Goal: Task Accomplishment & Management: Complete application form

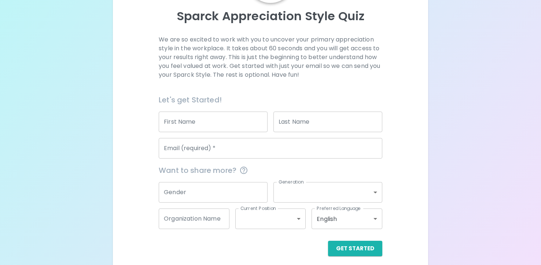
scroll to position [84, 0]
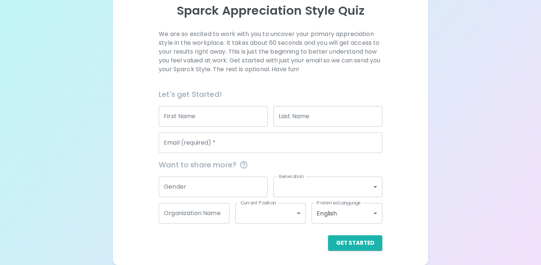
click at [178, 143] on input "Email (required)   *" at bounding box center [271, 142] width 224 height 21
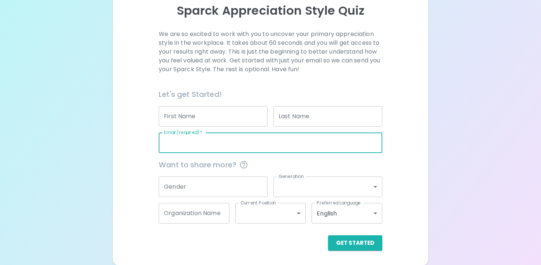
type input "[EMAIL_ADDRESS][DOMAIN_NAME]"
type input "Verhonica"
type input "Hirst"
click at [365, 242] on button "Get Started" at bounding box center [355, 242] width 54 height 15
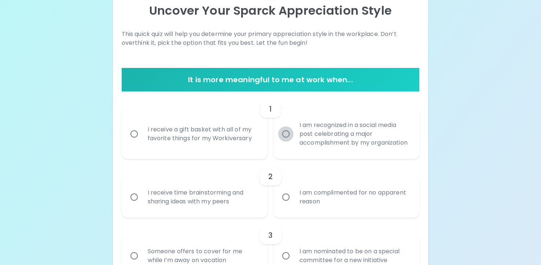
click at [286, 132] on input "I am recognized in a social media post celebrating a major accomplishment by my…" at bounding box center [285, 133] width 15 height 15
radio input "true"
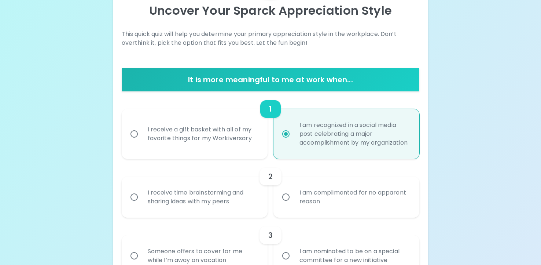
scroll to position [143, 0]
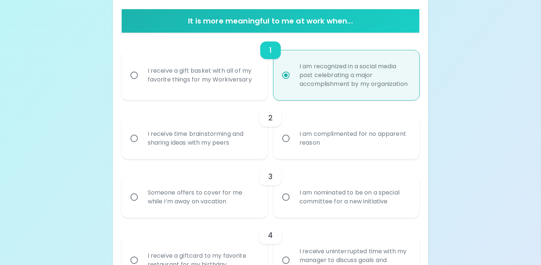
click at [132, 137] on input "I receive time brainstorming and sharing ideas with my peers" at bounding box center [134, 138] width 15 height 15
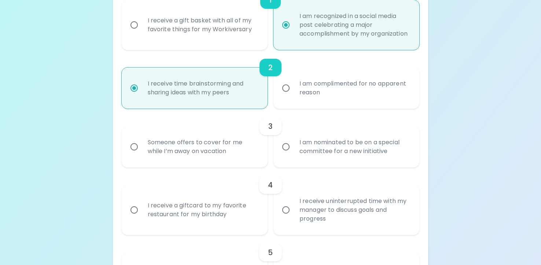
scroll to position [202, 0]
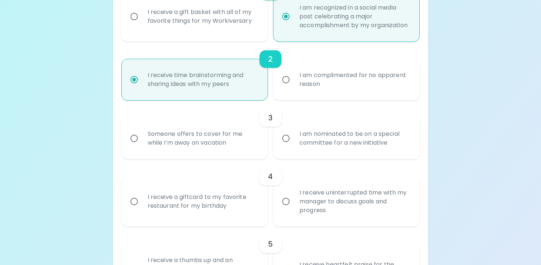
radio input "true"
click at [138, 137] on input "Someone offers to cover for me while I’m away on vacation" at bounding box center [134, 138] width 15 height 15
radio input "false"
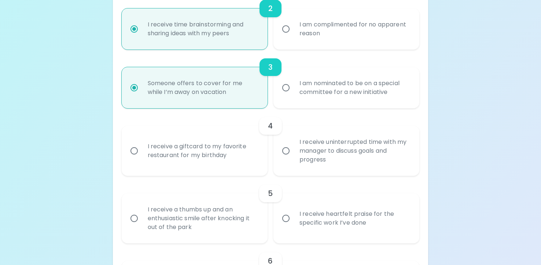
scroll to position [260, 0]
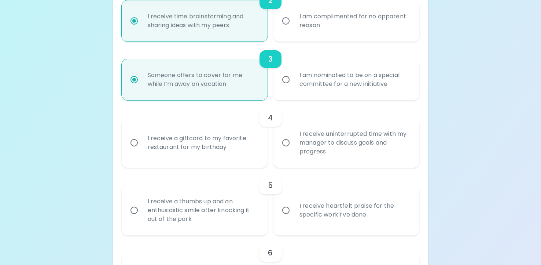
radio input "true"
click at [134, 143] on input "I receive a giftcard to my favorite restaurant for my birthday" at bounding box center [134, 142] width 15 height 15
radio input "false"
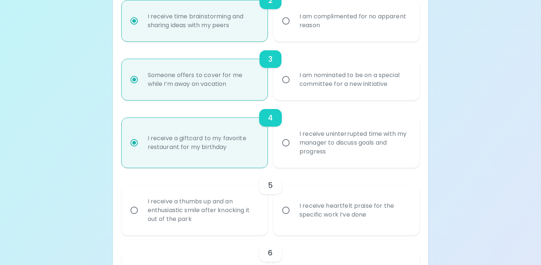
scroll to position [319, 0]
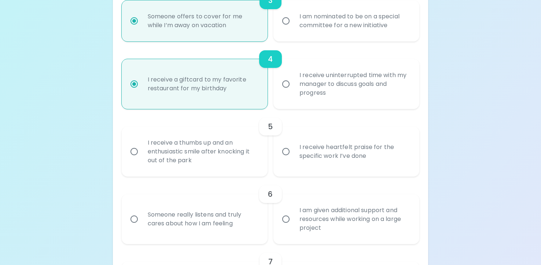
radio input "true"
click at [286, 152] on input "I receive heartfelt praise for the specific work I’ve done" at bounding box center [285, 151] width 15 height 15
radio input "false"
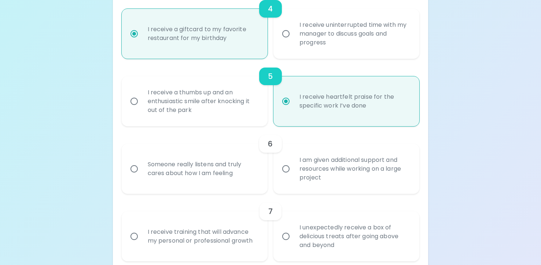
scroll to position [378, 0]
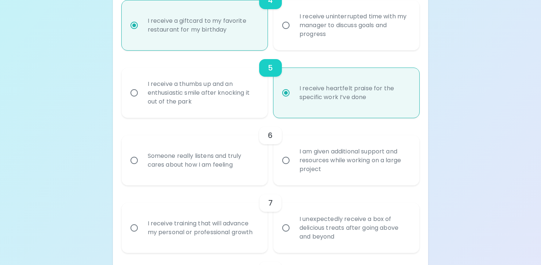
radio input "true"
click at [289, 161] on input "I am given additional support and resources while working on a large project" at bounding box center [285, 160] width 15 height 15
radio input "false"
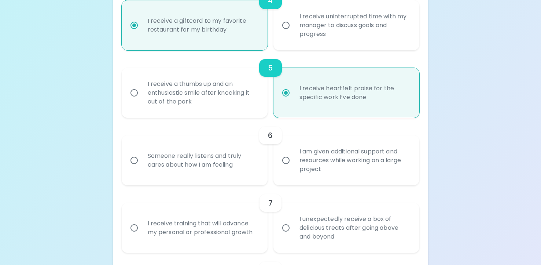
radio input "false"
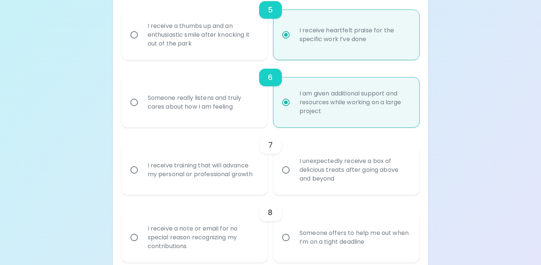
scroll to position [437, 0]
radio input "true"
click at [135, 168] on input "I receive training that will advance my personal or professional growth" at bounding box center [134, 168] width 15 height 15
radio input "false"
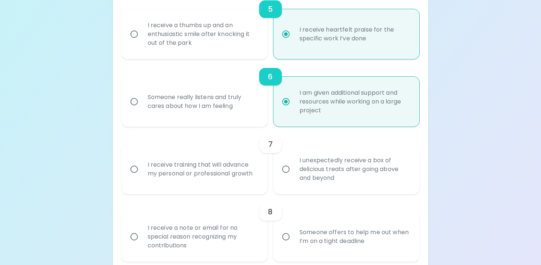
radio input "false"
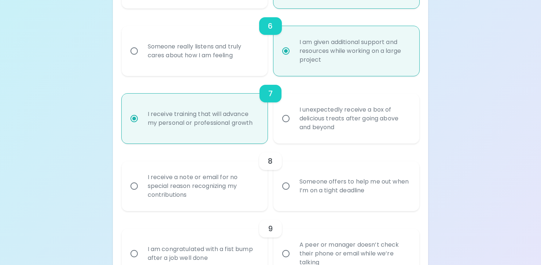
scroll to position [495, 0]
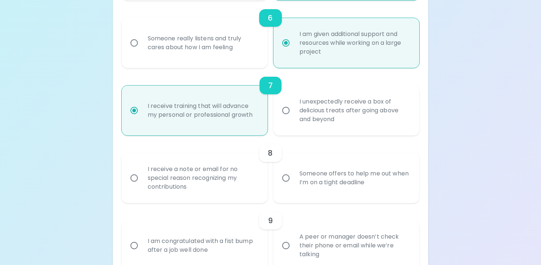
radio input "true"
click at [285, 178] on input "Someone offers to help me out when I’m on a tight deadline" at bounding box center [285, 177] width 15 height 15
radio input "false"
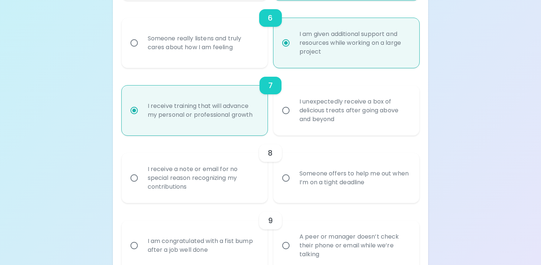
radio input "false"
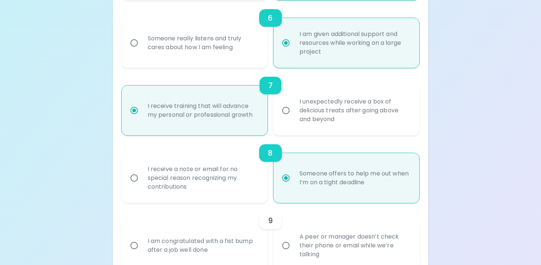
scroll to position [554, 0]
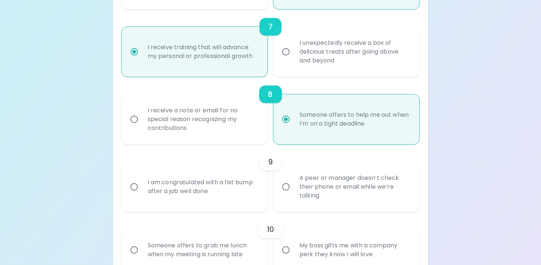
radio input "true"
click at [134, 186] on input "I am congratulated with a fist bump after a job well done" at bounding box center [134, 186] width 15 height 15
radio input "false"
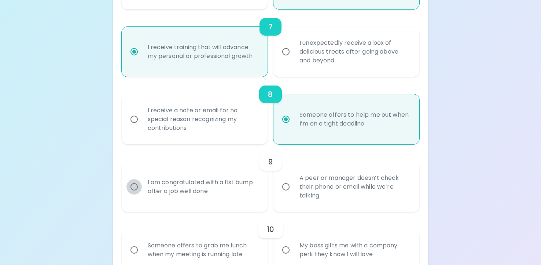
radio input "false"
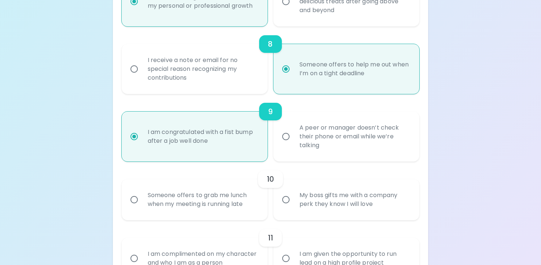
scroll to position [613, 0]
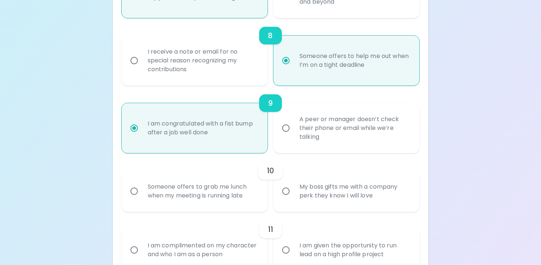
radio input "true"
click at [132, 190] on input "Someone offers to grab me lunch when my meeting is running late" at bounding box center [134, 190] width 15 height 15
radio input "false"
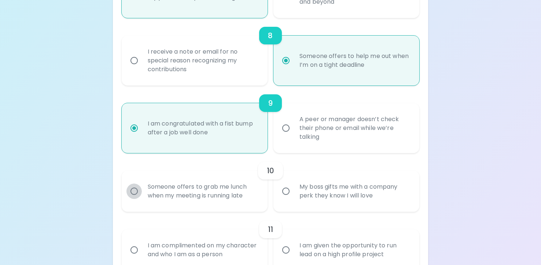
radio input "false"
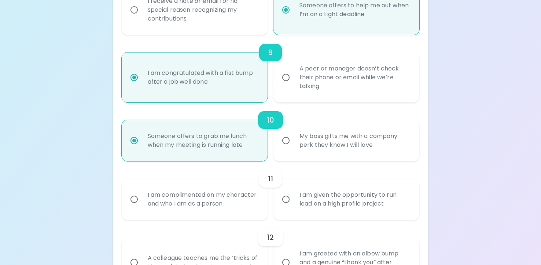
scroll to position [671, 0]
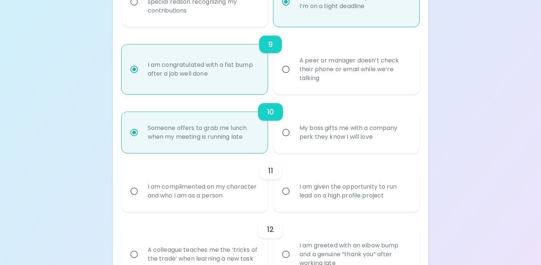
radio input "true"
click at [136, 191] on input "I am complimented on my character and who I am as a person" at bounding box center [134, 190] width 15 height 15
radio input "false"
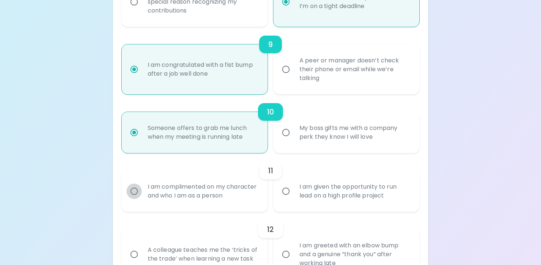
radio input "false"
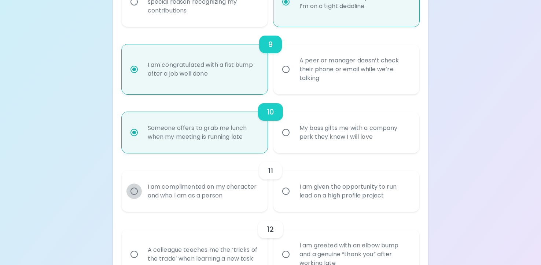
radio input "false"
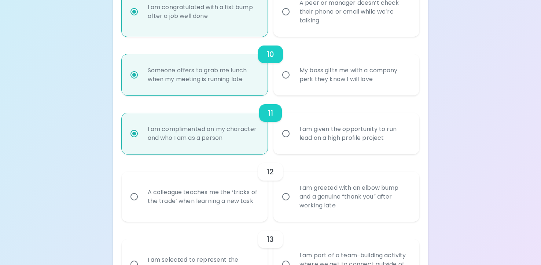
scroll to position [730, 0]
radio input "true"
click at [135, 195] on input "A colleague teaches me the ‘tricks of the trade’ when learning a new task" at bounding box center [134, 195] width 15 height 15
radio input "false"
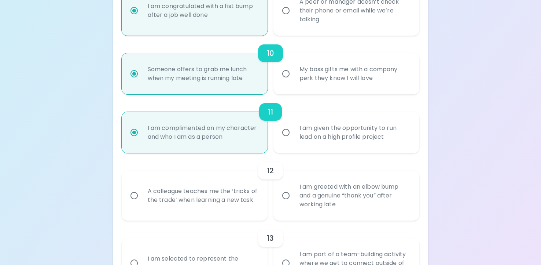
radio input "false"
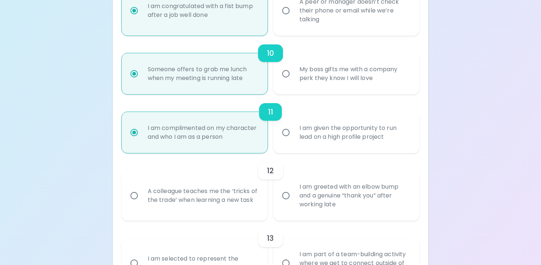
radio input "false"
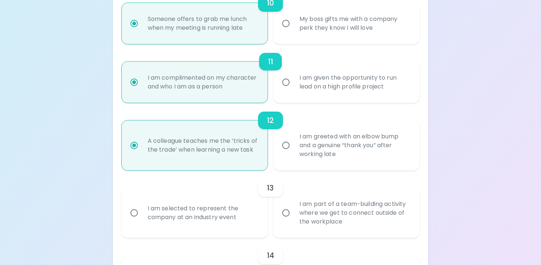
scroll to position [789, 0]
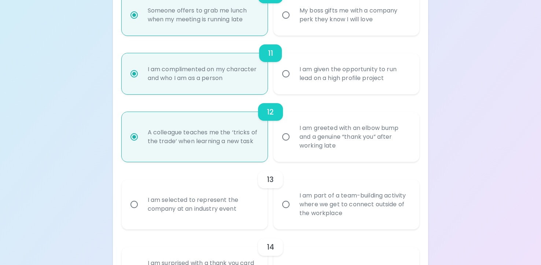
radio input "true"
click at [283, 205] on input "I am part of a team-building activity where we get to connect outside of the wo…" at bounding box center [285, 204] width 15 height 15
radio input "false"
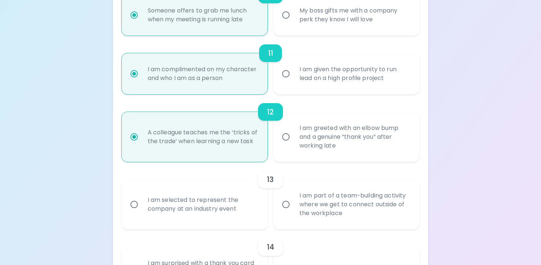
radio input "false"
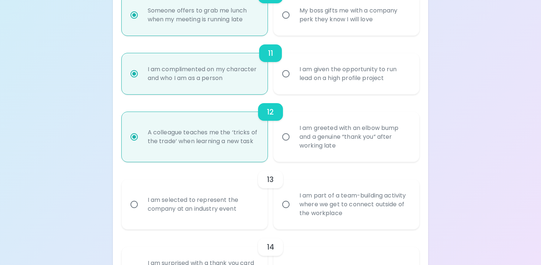
radio input "false"
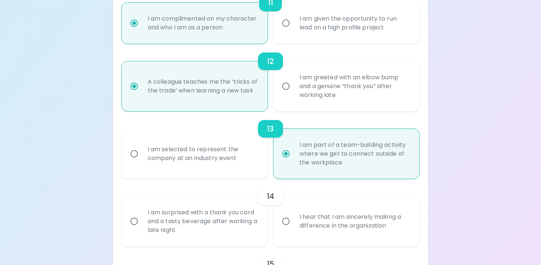
scroll to position [847, 0]
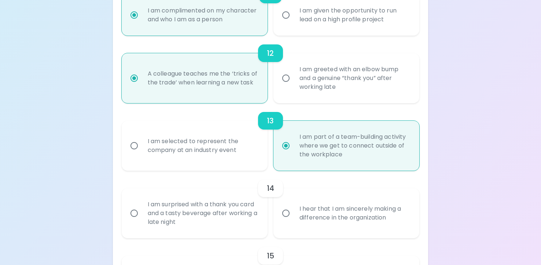
radio input "true"
click at [284, 213] on input "I hear that I am sincerely making a difference in the organization" at bounding box center [285, 212] width 15 height 15
radio input "false"
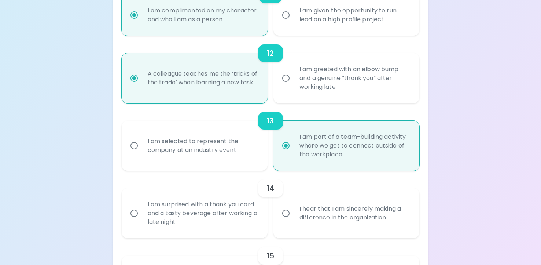
radio input "false"
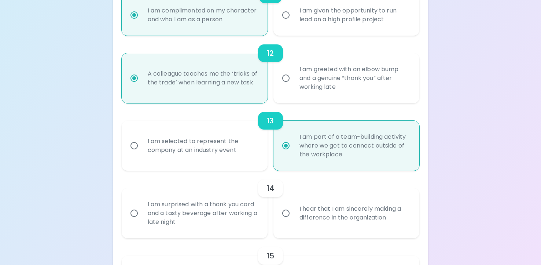
radio input "false"
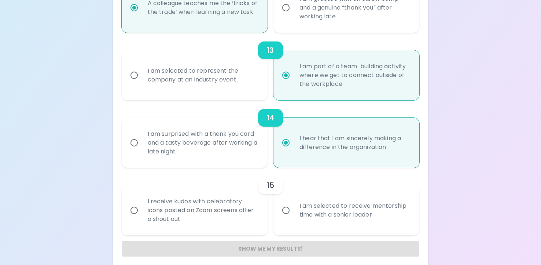
scroll to position [924, 0]
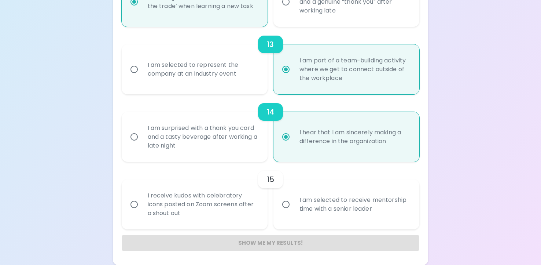
radio input "true"
click at [285, 202] on input "I am selected to receive mentorship time with a senior leader" at bounding box center [285, 204] width 15 height 15
radio input "false"
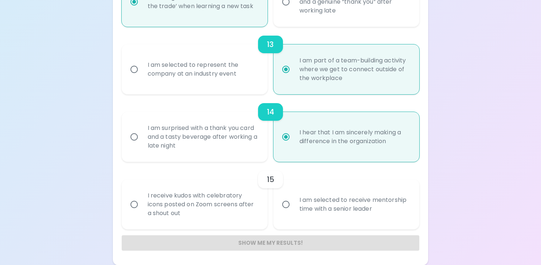
radio input "false"
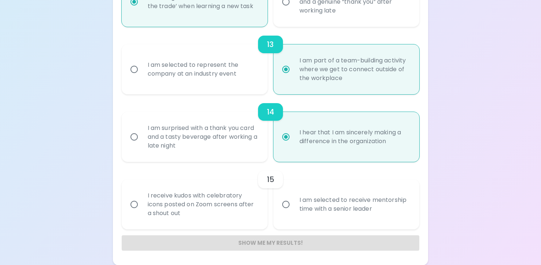
radio input "false"
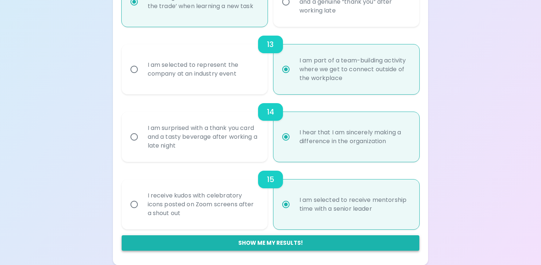
radio input "true"
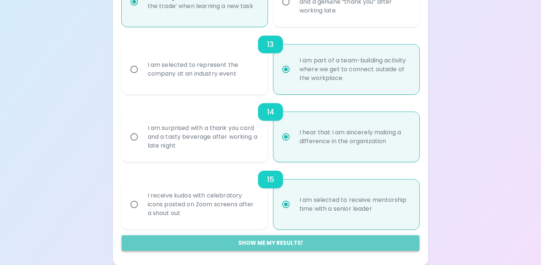
click at [263, 239] on button "Show me my results!" at bounding box center [271, 242] width 298 height 15
radio input "false"
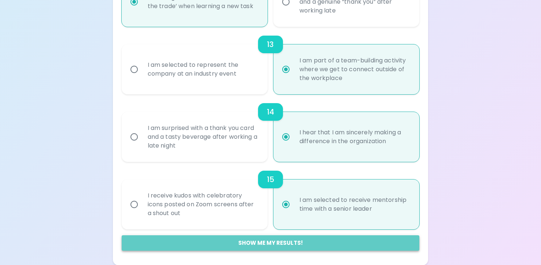
radio input "false"
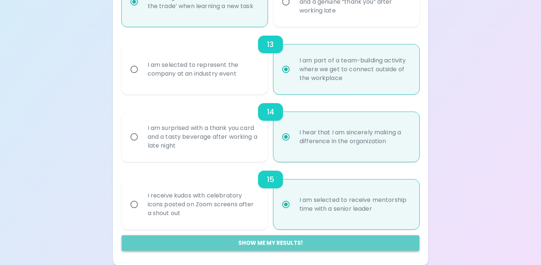
radio input "false"
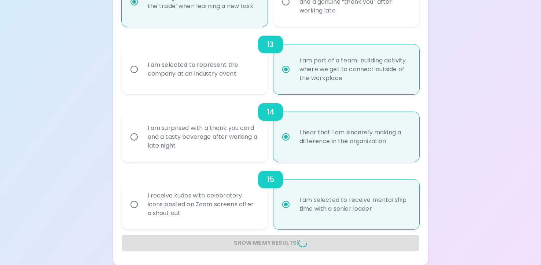
radio input "false"
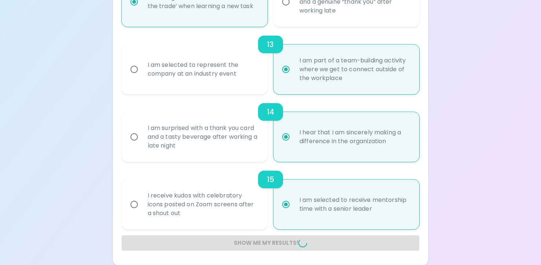
radio input "false"
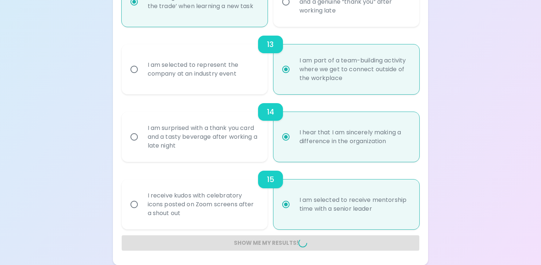
radio input "false"
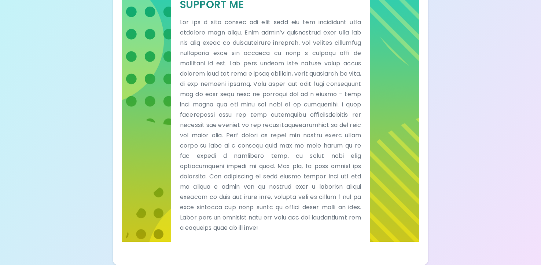
scroll to position [0, 0]
